Goal: Transaction & Acquisition: Purchase product/service

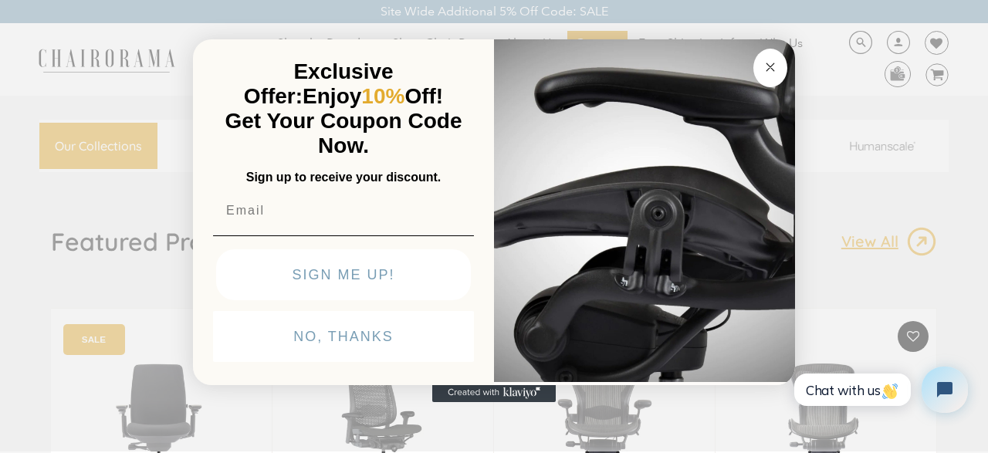
click at [766, 73] on circle "Close dialog" at bounding box center [771, 67] width 18 height 18
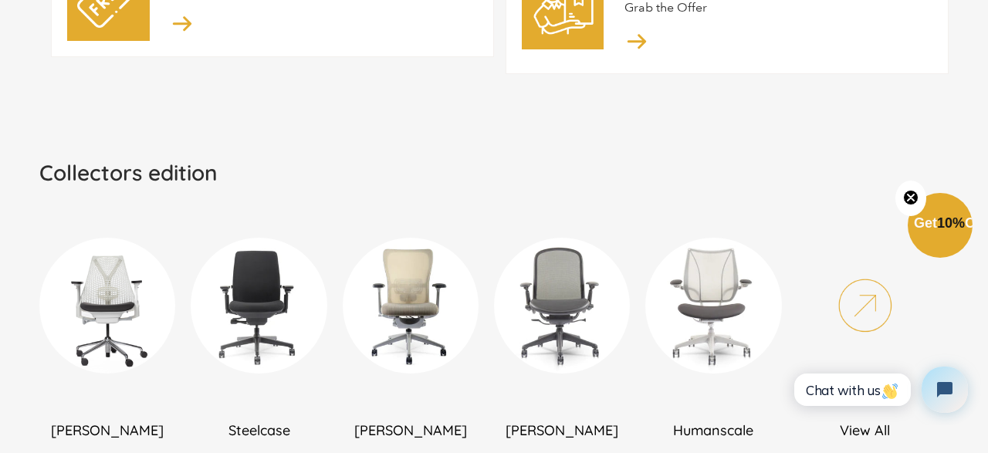
scroll to position [883, 0]
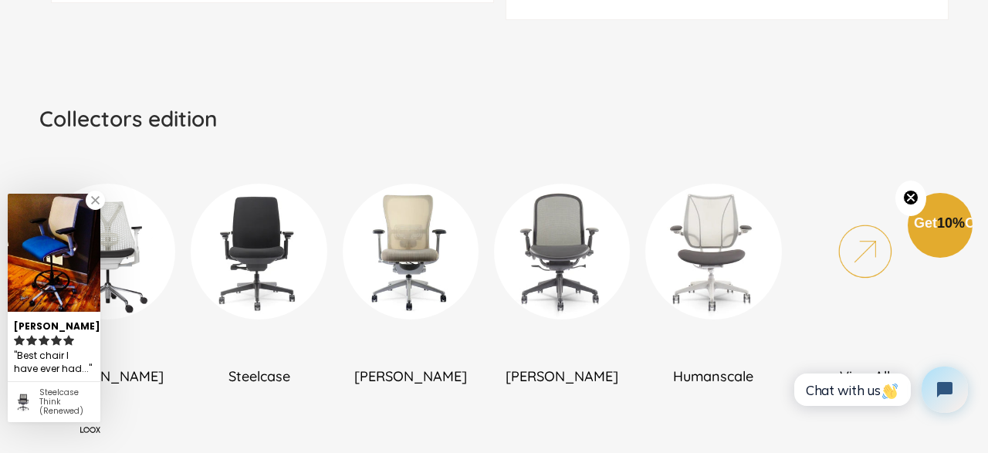
drag, startPoint x: 52, startPoint y: 297, endPoint x: 103, endPoint y: 264, distance: 60.2
click at [84, 276] on img at bounding box center [54, 253] width 93 height 118
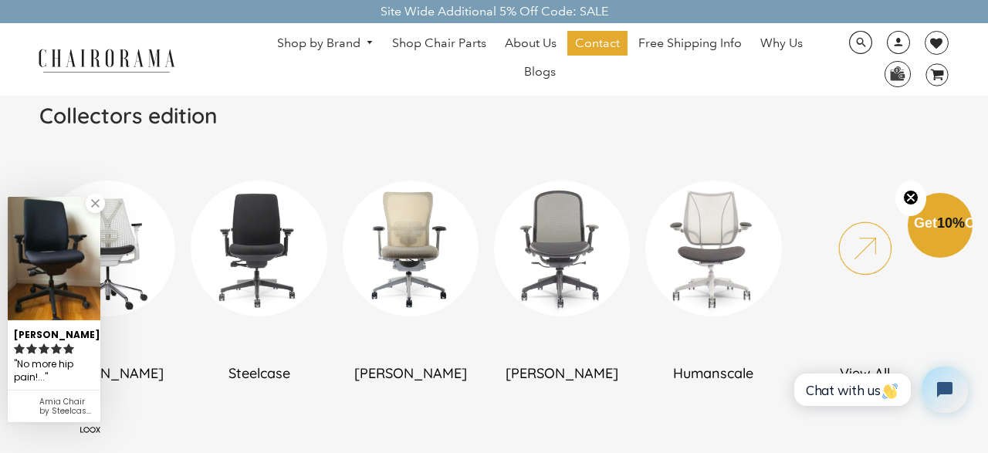
scroll to position [883, 0]
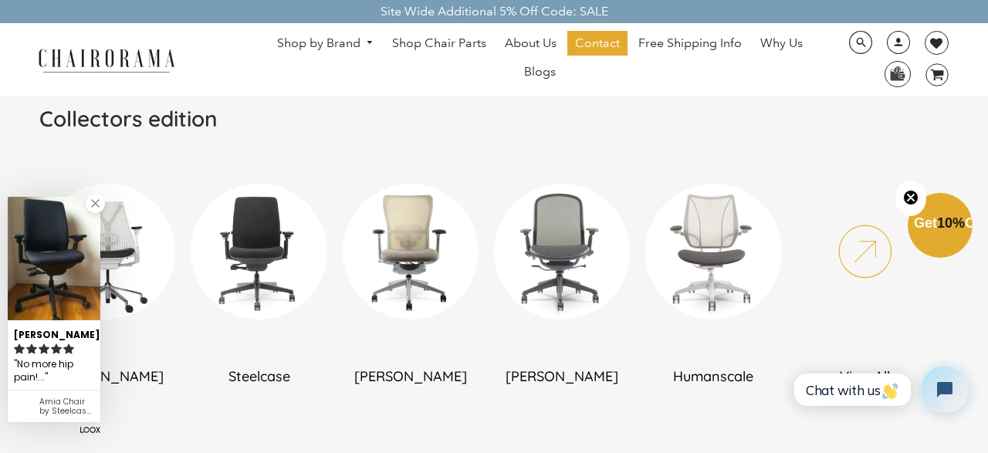
click at [327, 45] on link "Shop by Brand" at bounding box center [325, 44] width 113 height 24
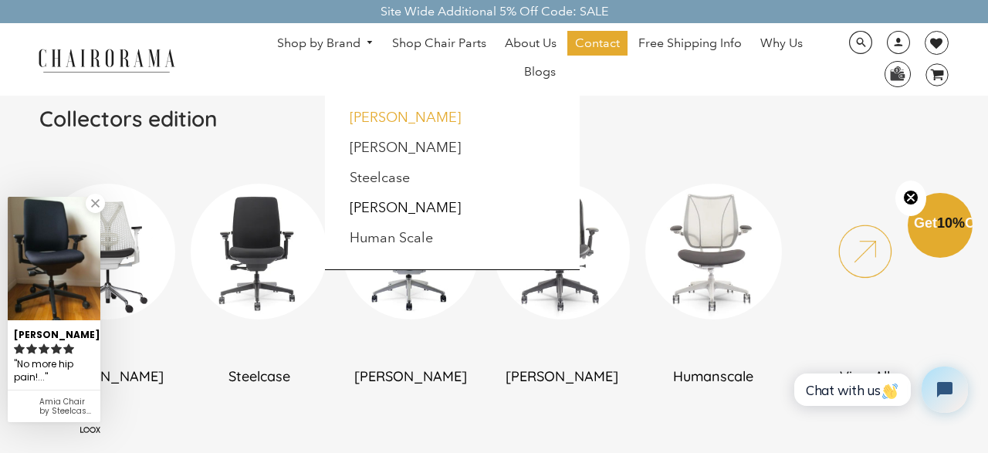
click at [393, 121] on link "[PERSON_NAME]" at bounding box center [405, 117] width 111 height 17
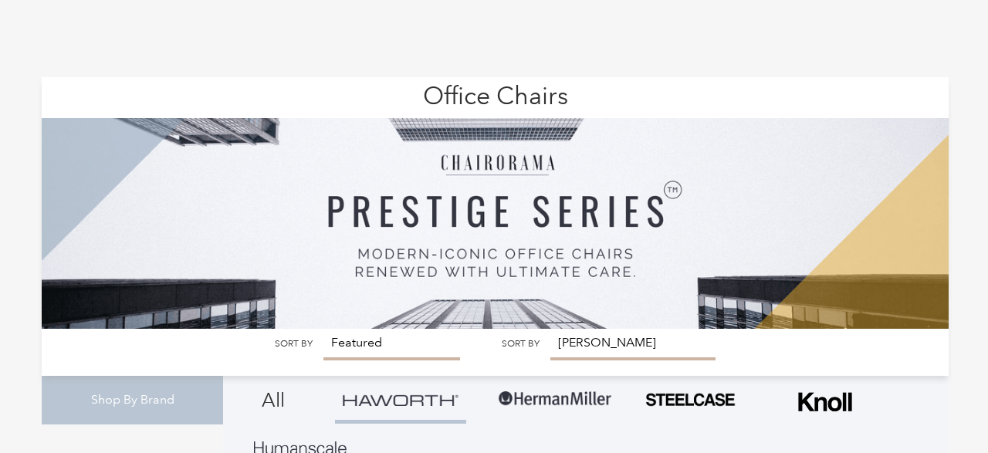
scroll to position [963, 0]
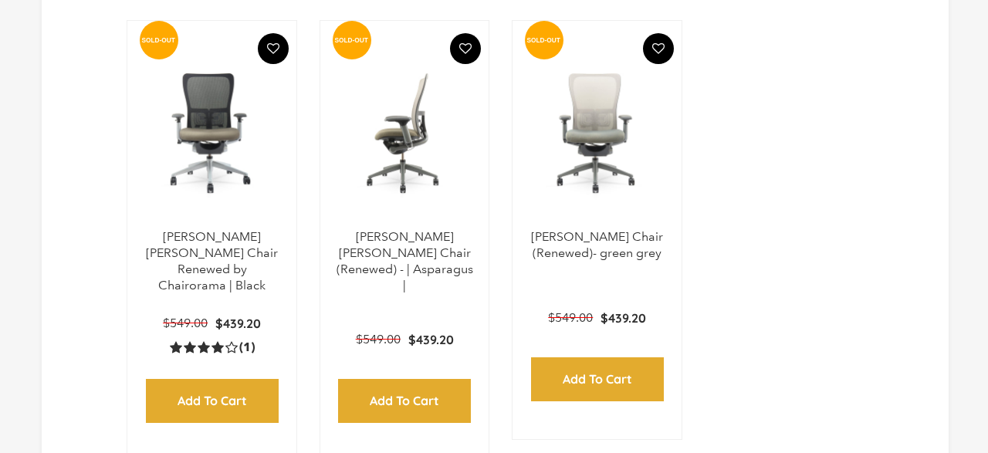
click at [428, 106] on img at bounding box center [405, 132] width 138 height 193
